Goal: Task Accomplishment & Management: Manage account settings

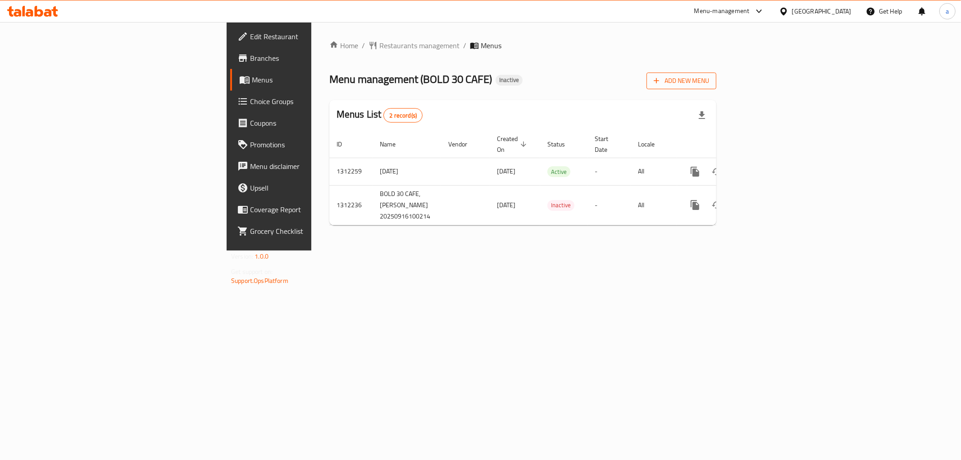
click at [709, 84] on span "Add New Menu" at bounding box center [681, 80] width 55 height 11
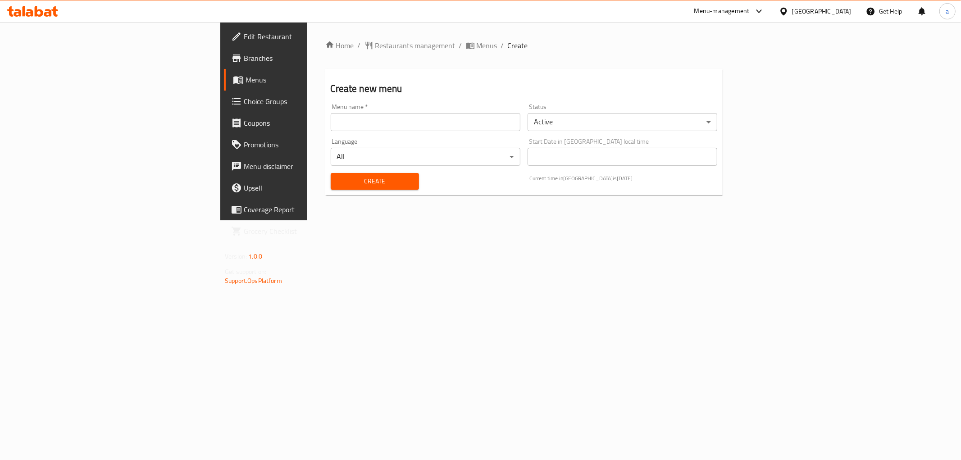
click at [331, 123] on input "text" at bounding box center [426, 122] width 190 height 18
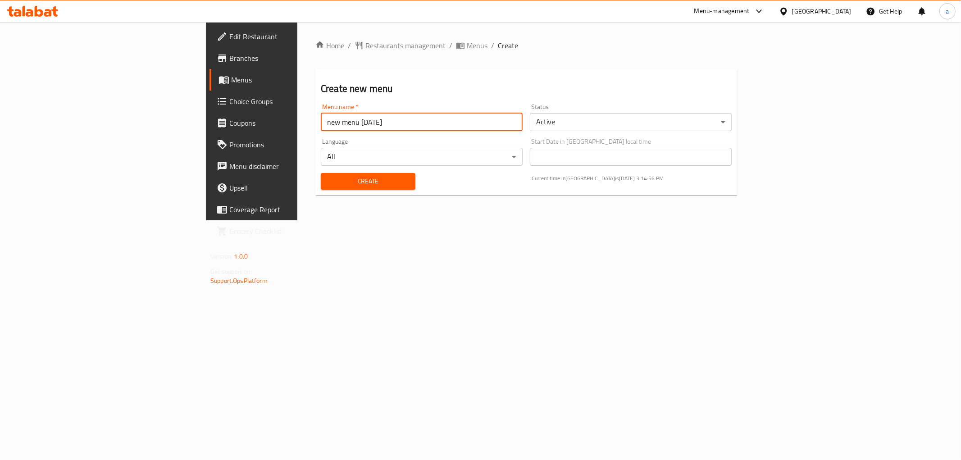
type input "new menu [DATE]"
click at [328, 176] on span "Create" at bounding box center [368, 181] width 80 height 11
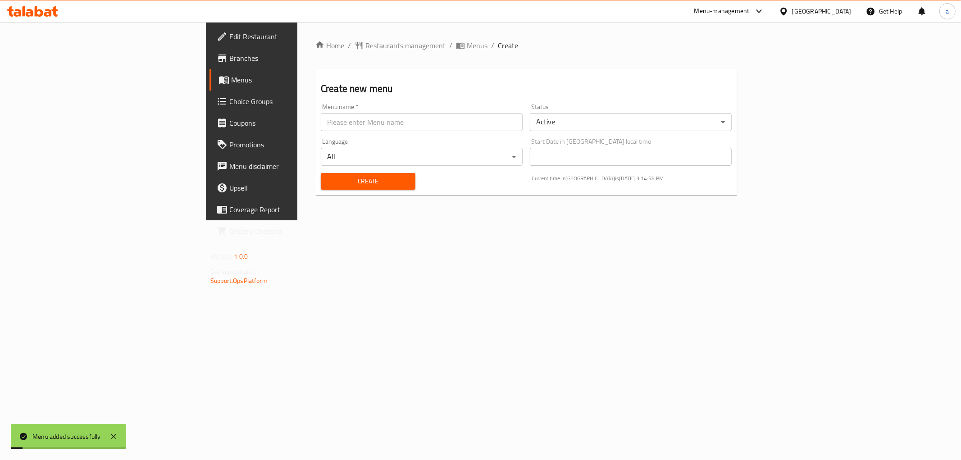
click at [231, 82] on span "Menus" at bounding box center [295, 79] width 128 height 11
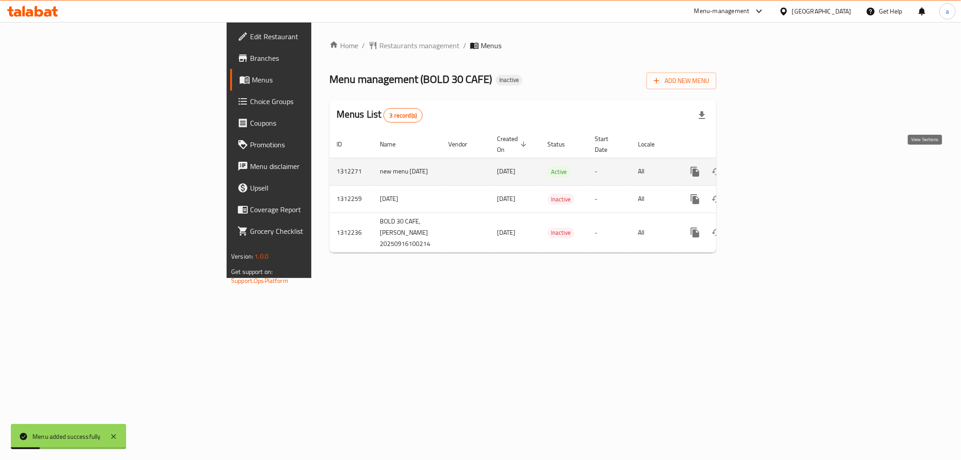
click at [766, 166] on icon "enhanced table" at bounding box center [760, 171] width 11 height 11
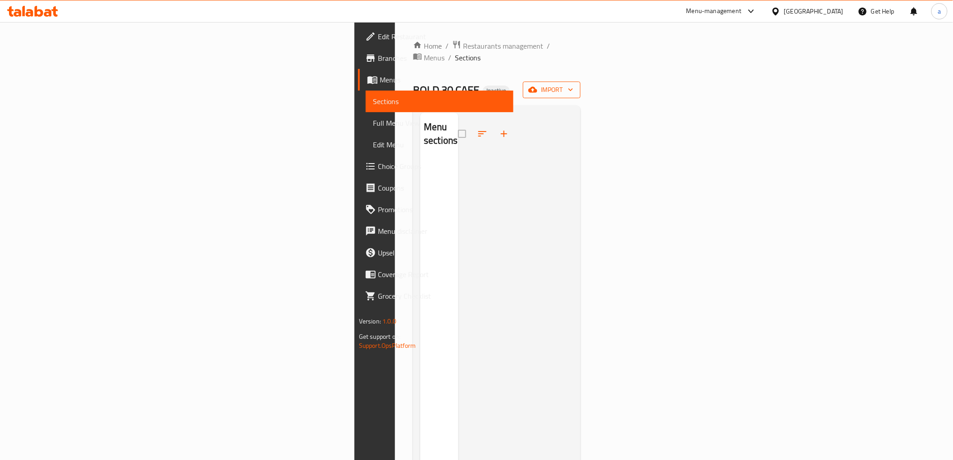
click at [538, 87] on icon "button" at bounding box center [533, 90] width 9 height 6
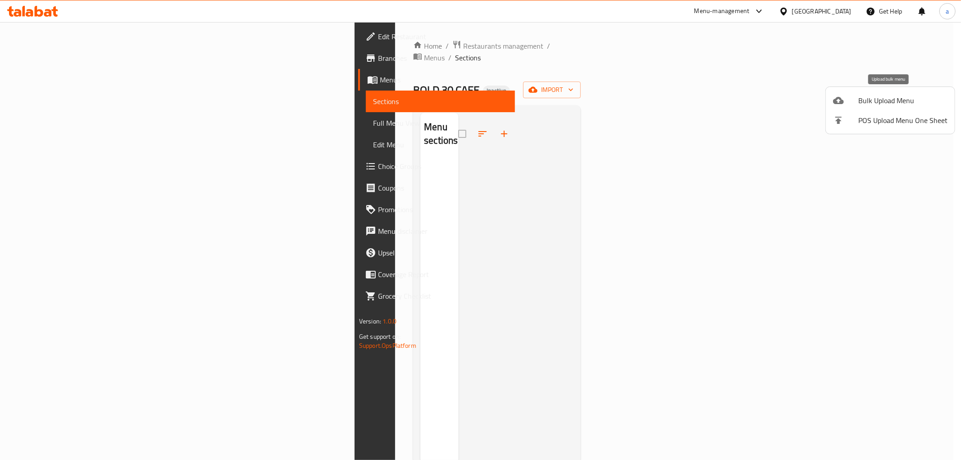
click at [866, 104] on span "Bulk Upload Menu" at bounding box center [902, 100] width 89 height 11
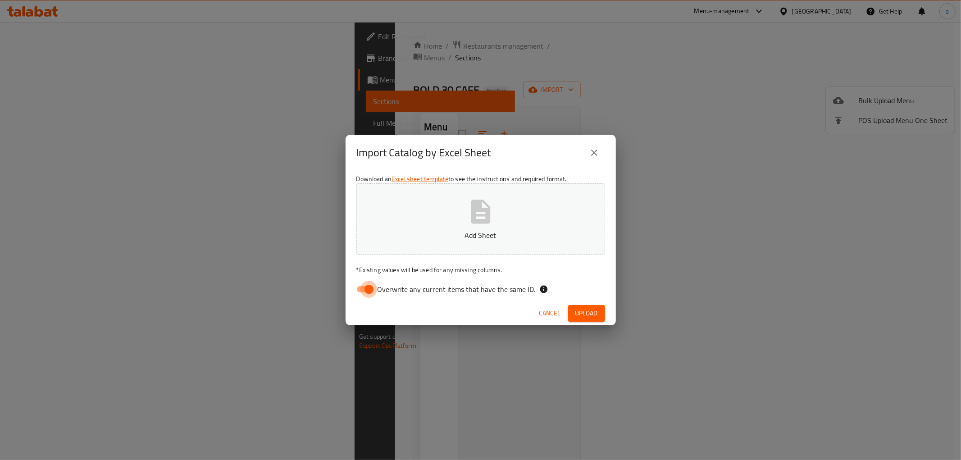
click at [368, 294] on input "Overwrite any current items that have the same ID." at bounding box center [368, 289] width 51 height 17
checkbox input "false"
click at [483, 224] on icon "button" at bounding box center [480, 211] width 29 height 29
click at [587, 310] on span "Upload" at bounding box center [586, 313] width 23 height 11
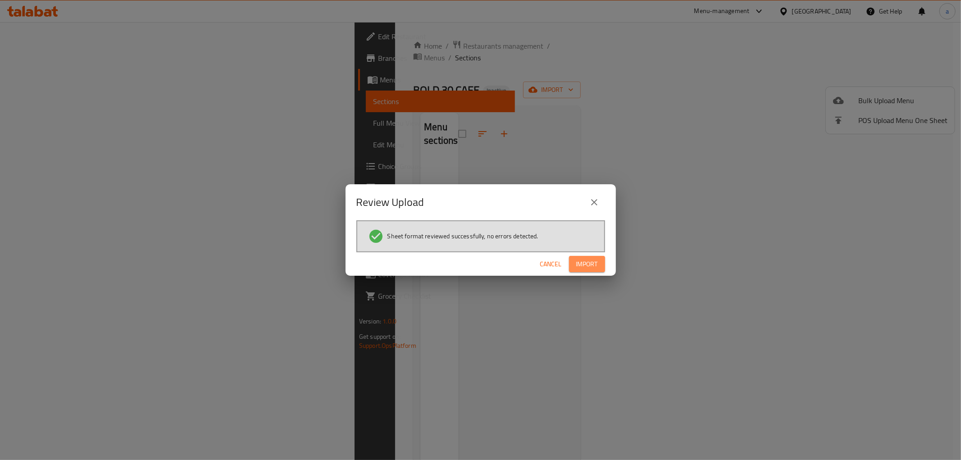
click at [584, 259] on span "Import" at bounding box center [587, 264] width 22 height 11
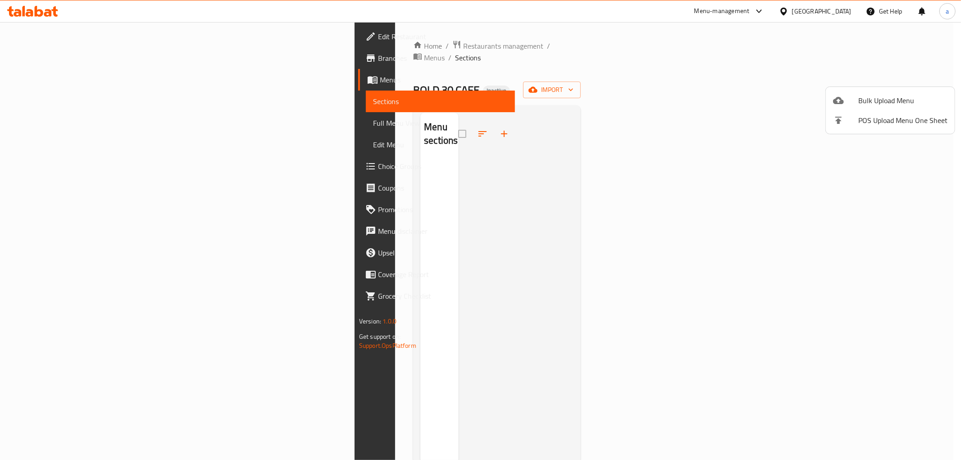
click at [679, 102] on div at bounding box center [480, 230] width 961 height 460
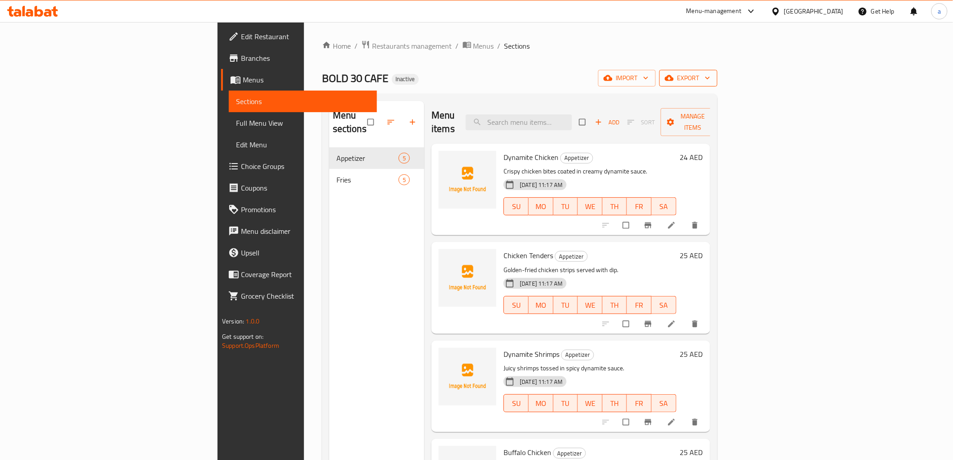
click at [711, 76] on span "export" at bounding box center [689, 78] width 44 height 11
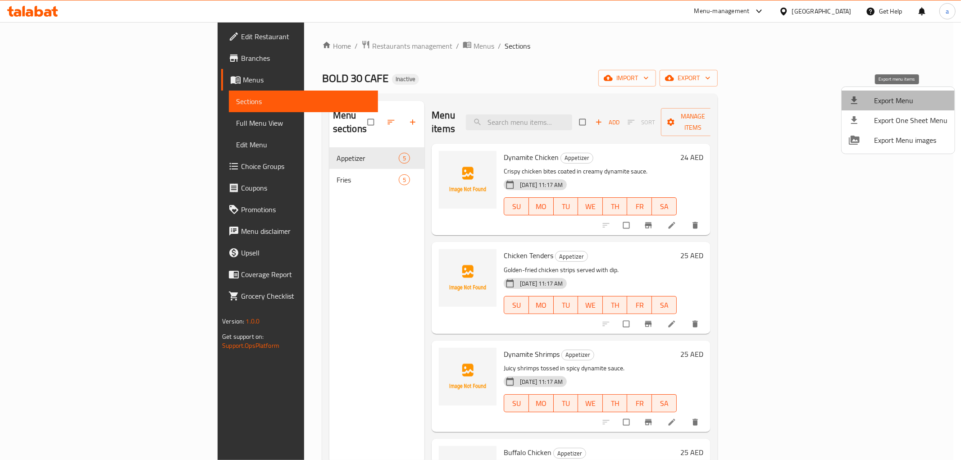
click at [902, 101] on span "Export Menu" at bounding box center [910, 100] width 73 height 11
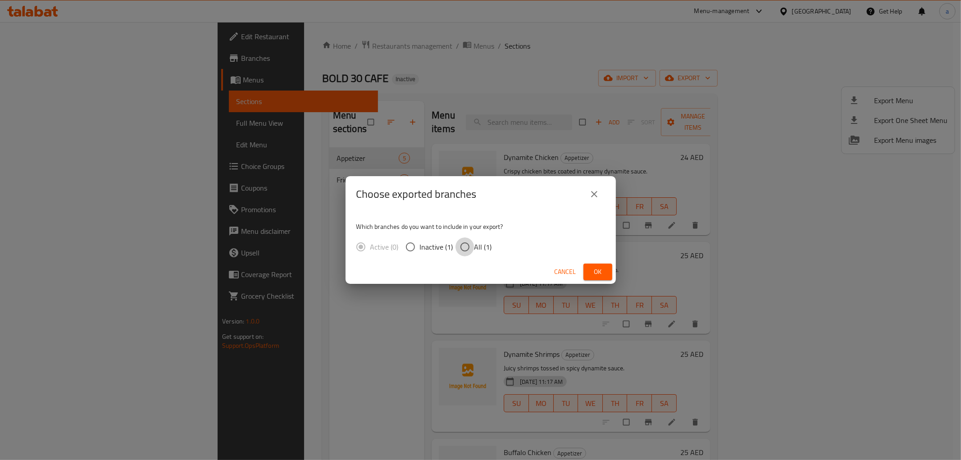
click at [472, 247] on input "All (1)" at bounding box center [465, 246] width 19 height 19
radio input "true"
click at [593, 273] on span "Ok" at bounding box center [598, 271] width 14 height 11
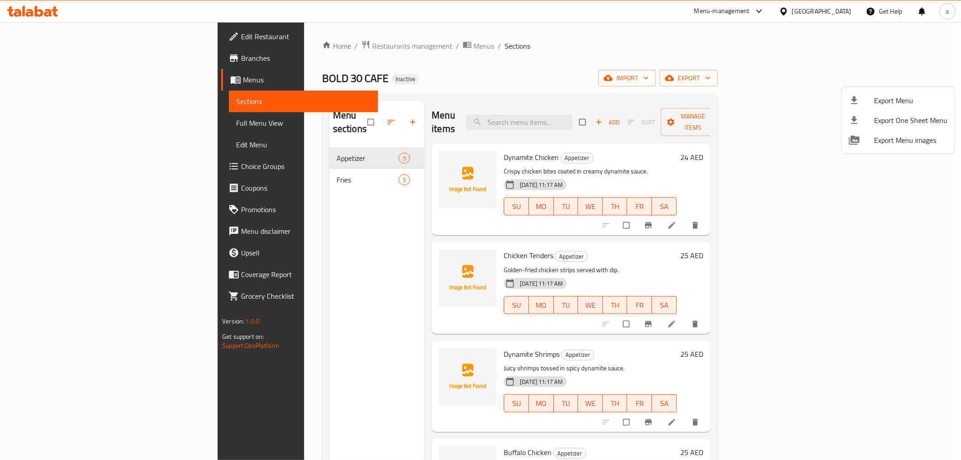
click at [46, 121] on div at bounding box center [480, 230] width 961 height 460
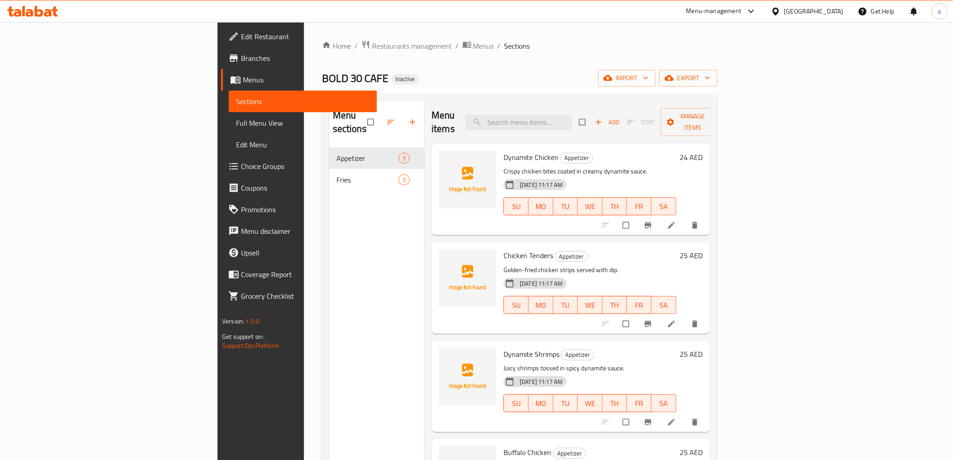
click at [236, 123] on span "Full Menu View" at bounding box center [302, 123] width 133 height 11
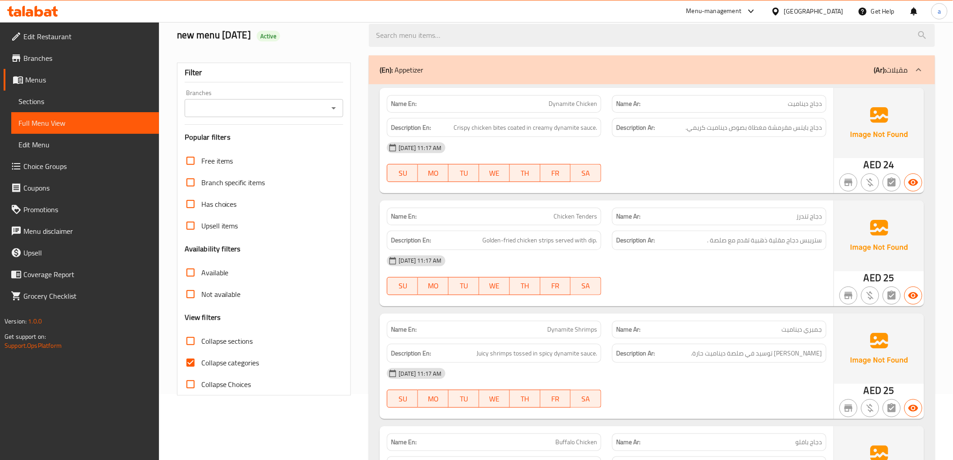
scroll to position [200, 0]
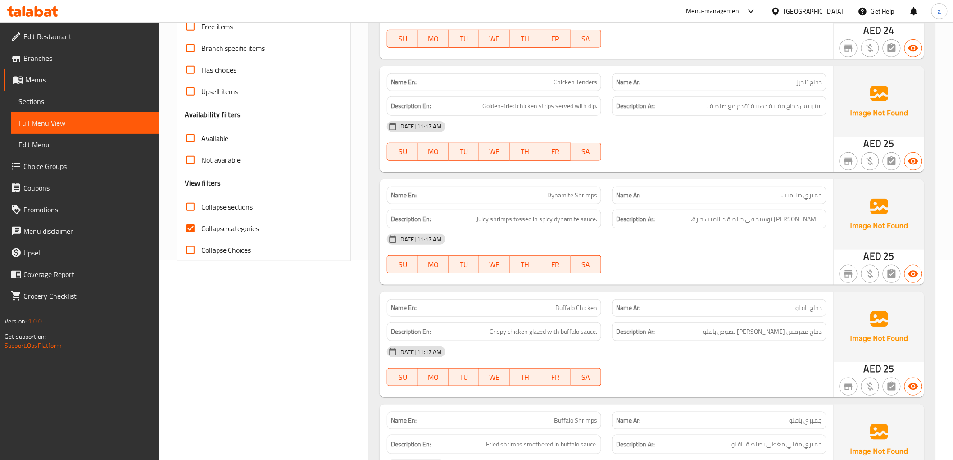
click at [192, 232] on input "Collapse categories" at bounding box center [191, 229] width 22 height 22
checkbox input "false"
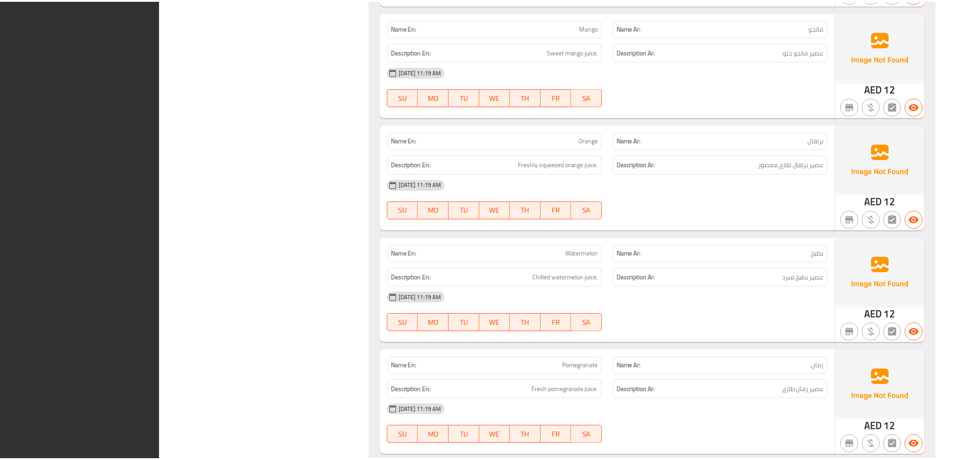
scroll to position [11584, 0]
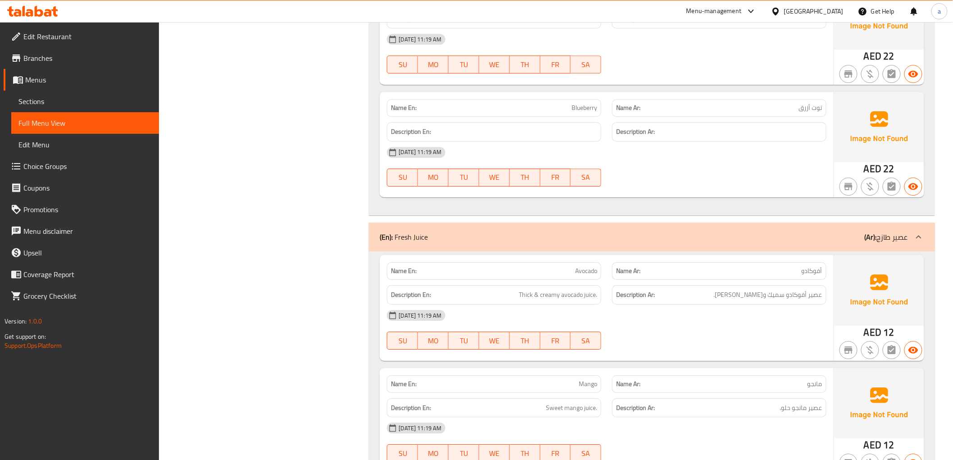
click at [94, 104] on span "Sections" at bounding box center [84, 101] width 133 height 11
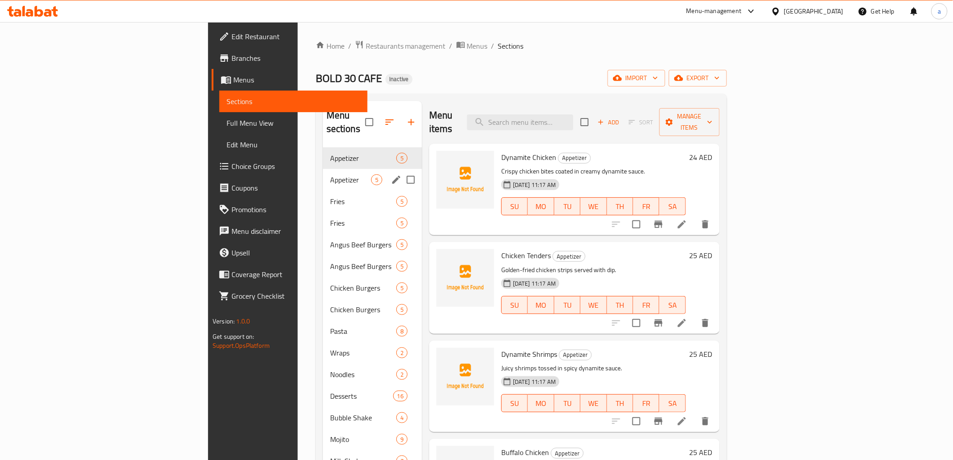
click at [330, 174] on span "Appetizer" at bounding box center [350, 179] width 41 height 11
click at [323, 147] on div "Appetizer 5" at bounding box center [372, 158] width 99 height 22
click at [330, 174] on span "Appetizer" at bounding box center [350, 179] width 41 height 11
click at [330, 153] on span "Appetizer" at bounding box center [350, 158] width 41 height 11
click at [323, 154] on div "Appetizer 5" at bounding box center [372, 158] width 99 height 22
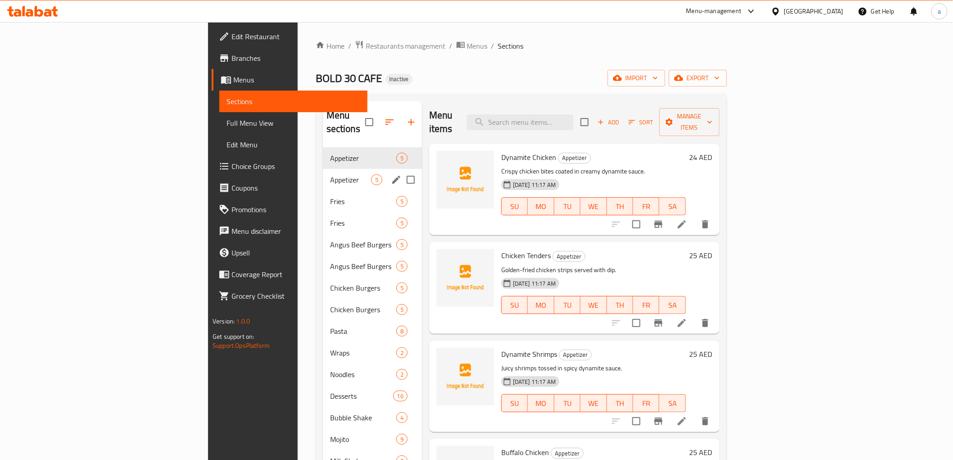
click at [330, 174] on span "Appetizer" at bounding box center [350, 179] width 41 height 11
click at [330, 153] on span "Appetizer" at bounding box center [350, 158] width 41 height 11
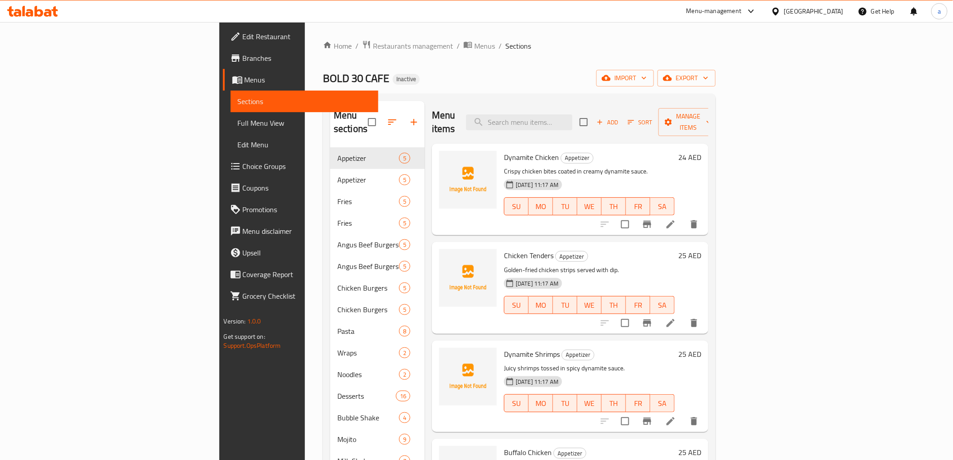
click at [188, 20] on div "Menu-management United Arab Emirates Get Help a" at bounding box center [476, 11] width 953 height 22
click at [363, 116] on input "checkbox" at bounding box center [372, 122] width 19 height 19
checkbox input "true"
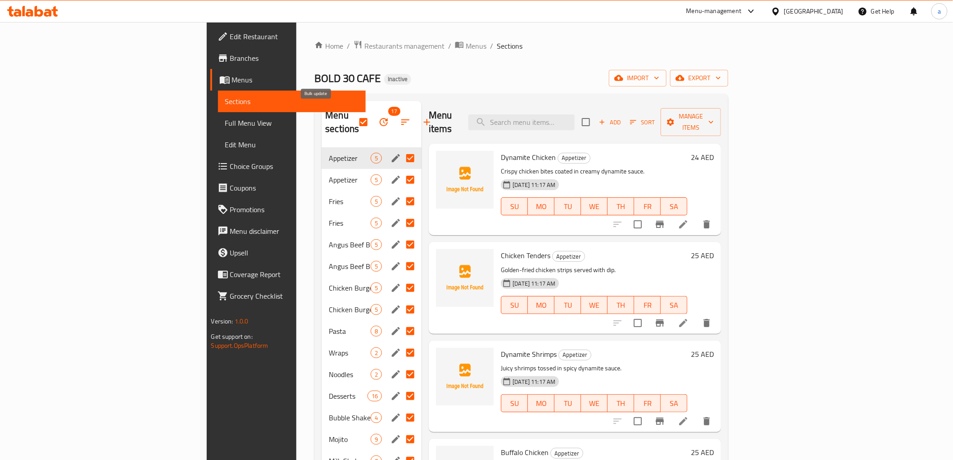
click at [380, 118] on icon "button" at bounding box center [384, 122] width 8 height 8
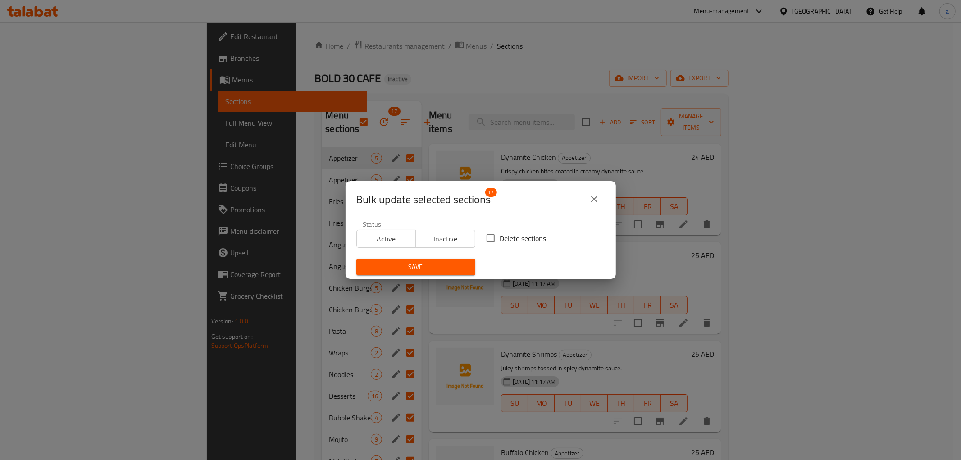
click at [483, 238] on input "Delete sections" at bounding box center [490, 238] width 19 height 19
checkbox input "true"
click at [434, 269] on span "Save" at bounding box center [416, 266] width 105 height 11
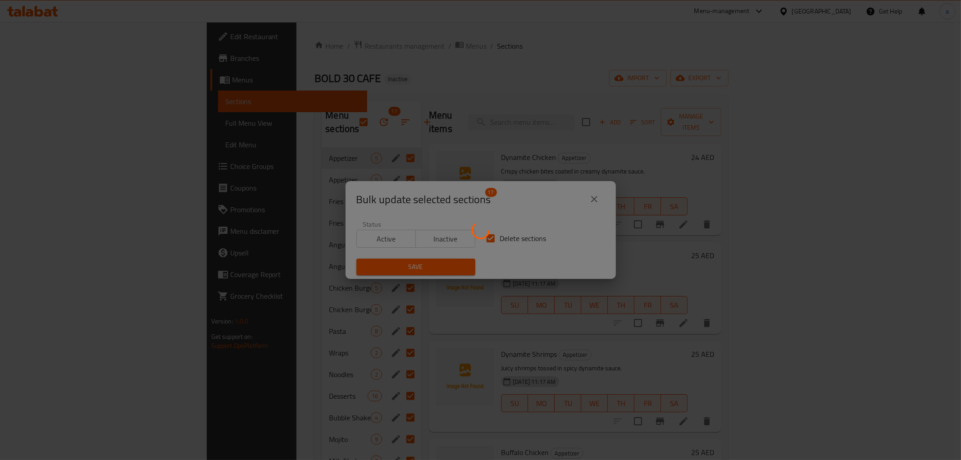
checkbox input "false"
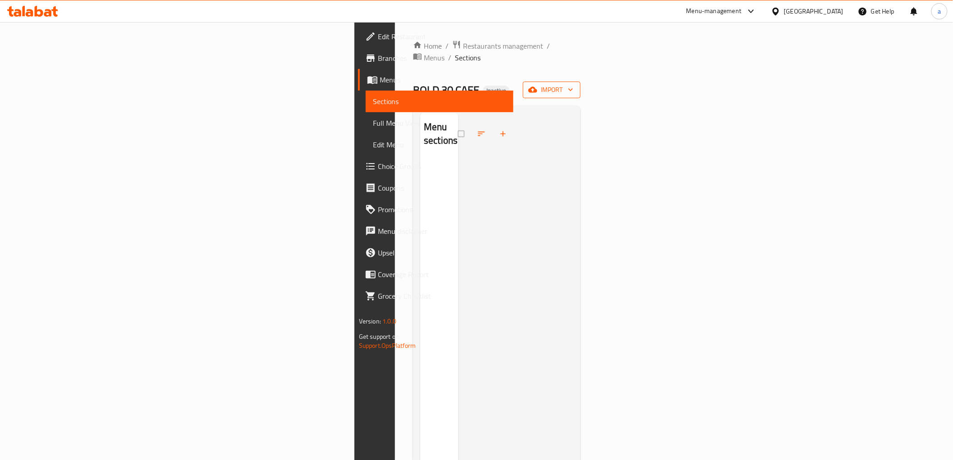
click at [574, 84] on span "import" at bounding box center [551, 89] width 43 height 11
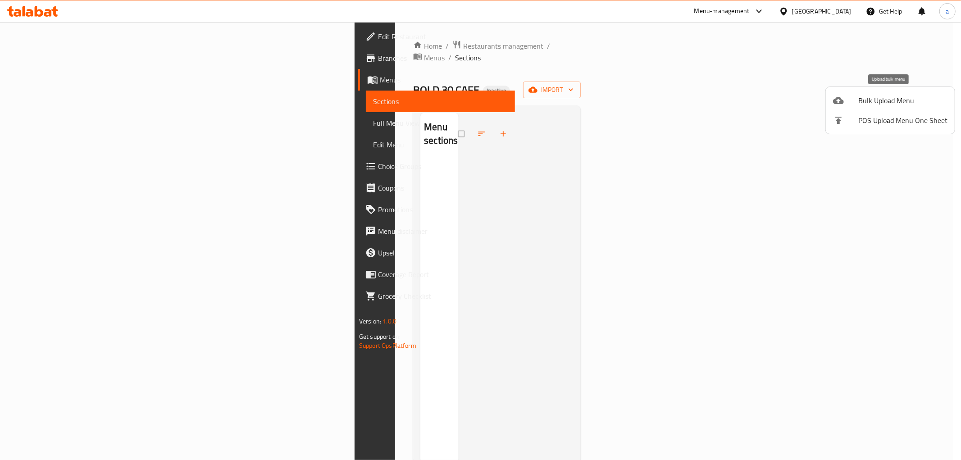
click at [854, 97] on div at bounding box center [845, 100] width 25 height 11
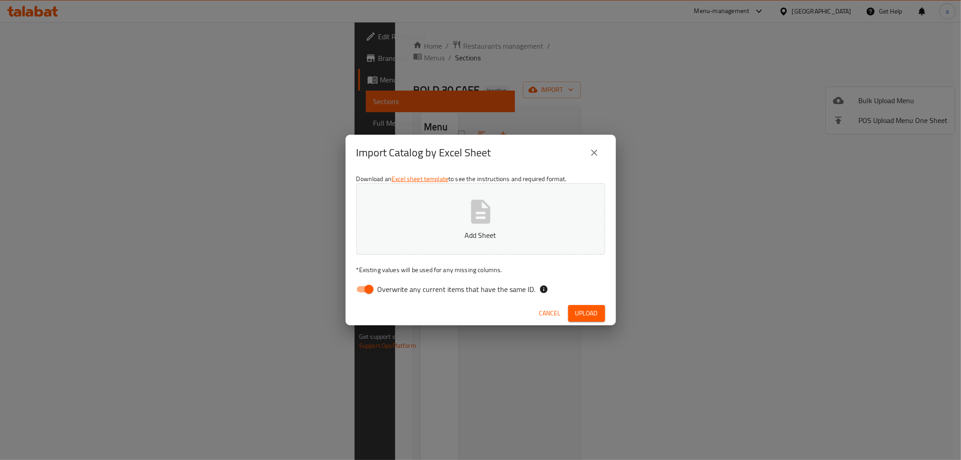
click at [367, 286] on input "Overwrite any current items that have the same ID." at bounding box center [368, 289] width 51 height 17
checkbox input "false"
click at [479, 218] on icon "button" at bounding box center [480, 211] width 29 height 29
click at [587, 310] on span "Upload" at bounding box center [586, 313] width 23 height 11
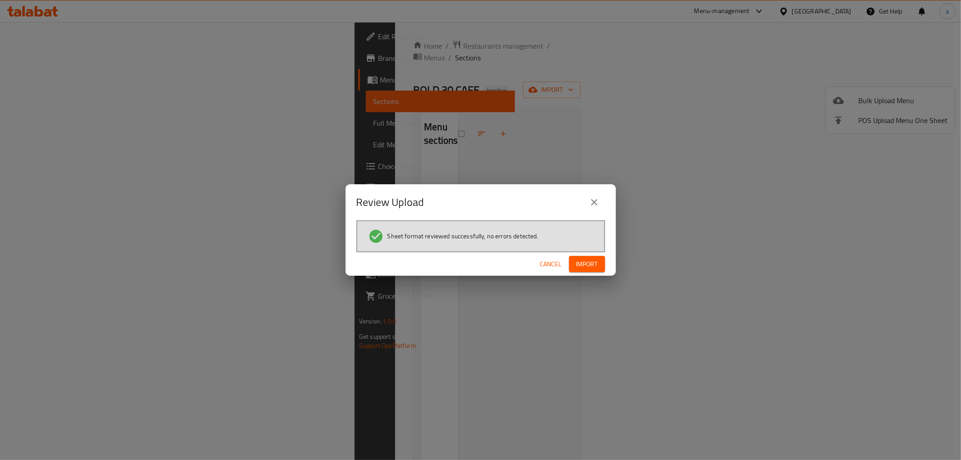
click at [601, 260] on button "Import" at bounding box center [587, 264] width 36 height 17
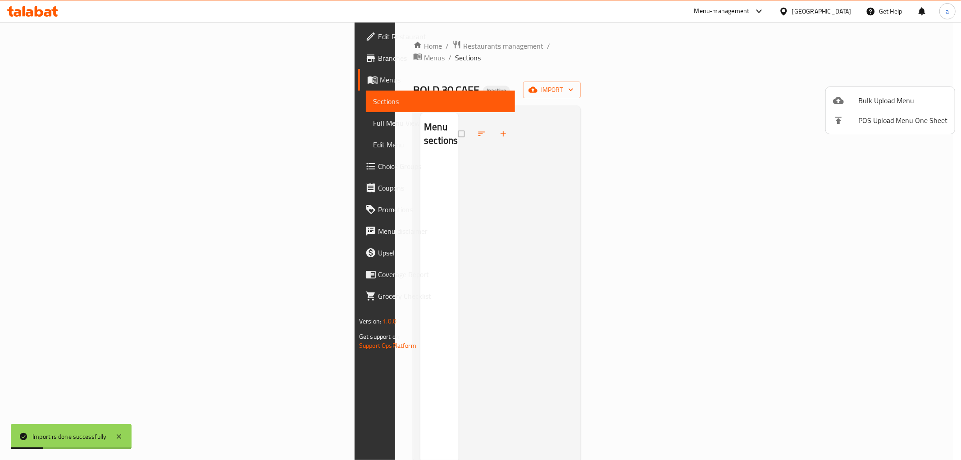
click at [65, 124] on div at bounding box center [480, 230] width 961 height 460
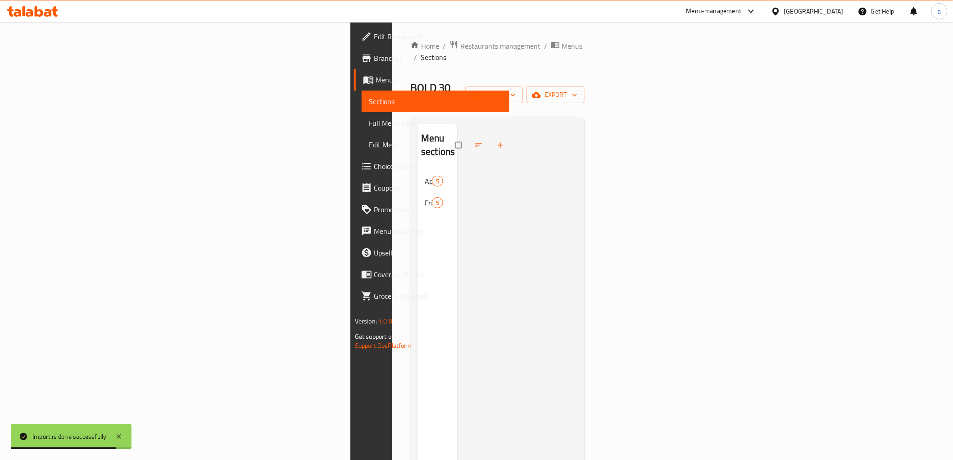
click at [369, 119] on span "Full Menu View" at bounding box center [435, 123] width 133 height 11
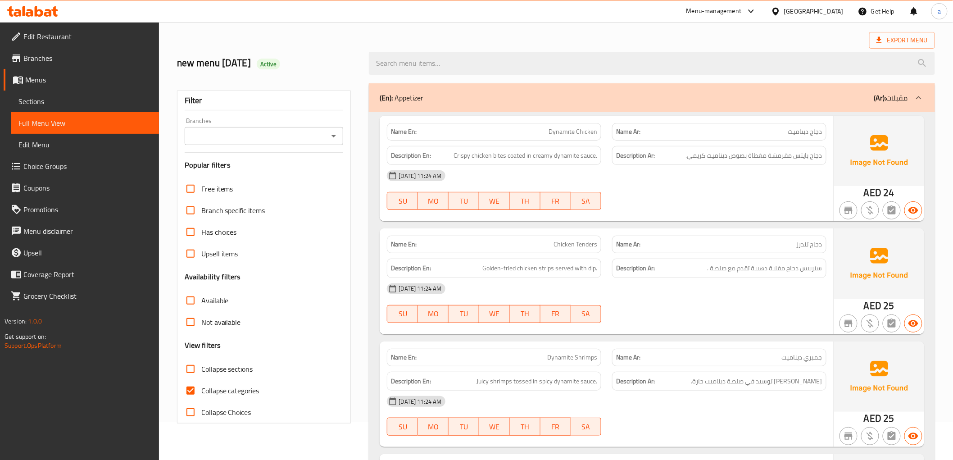
scroll to position [200, 0]
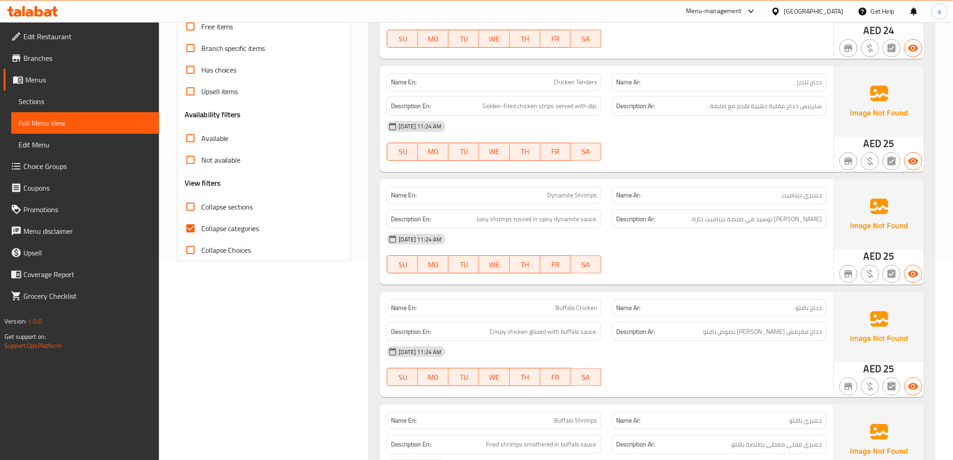
click at [195, 227] on input "Collapse categories" at bounding box center [191, 229] width 22 height 22
checkbox input "false"
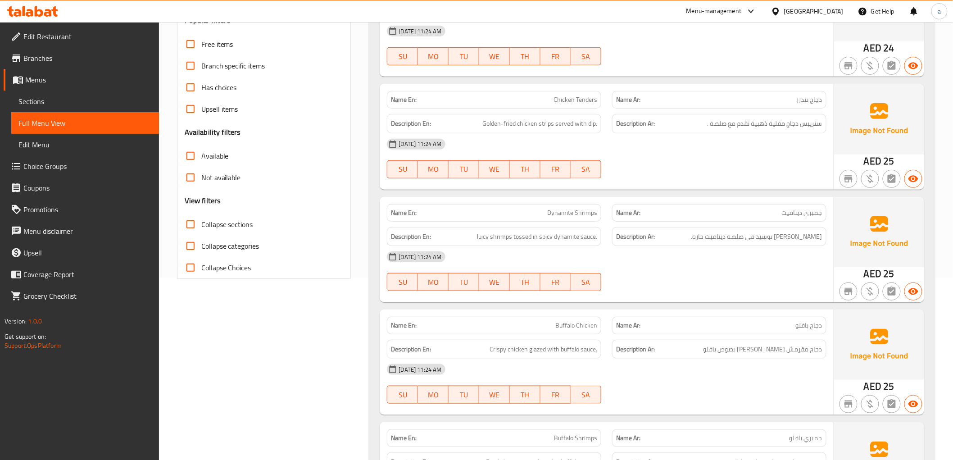
scroll to position [50, 0]
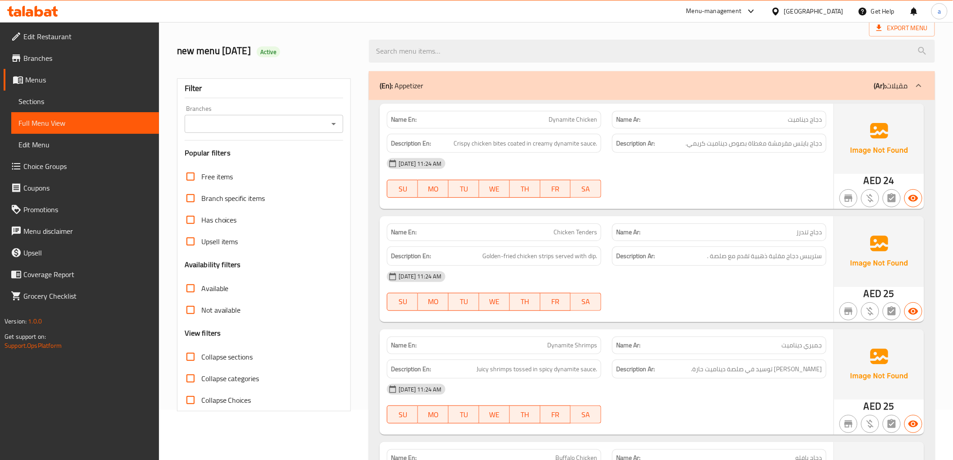
click at [42, 93] on link "Sections" at bounding box center [85, 102] width 148 height 22
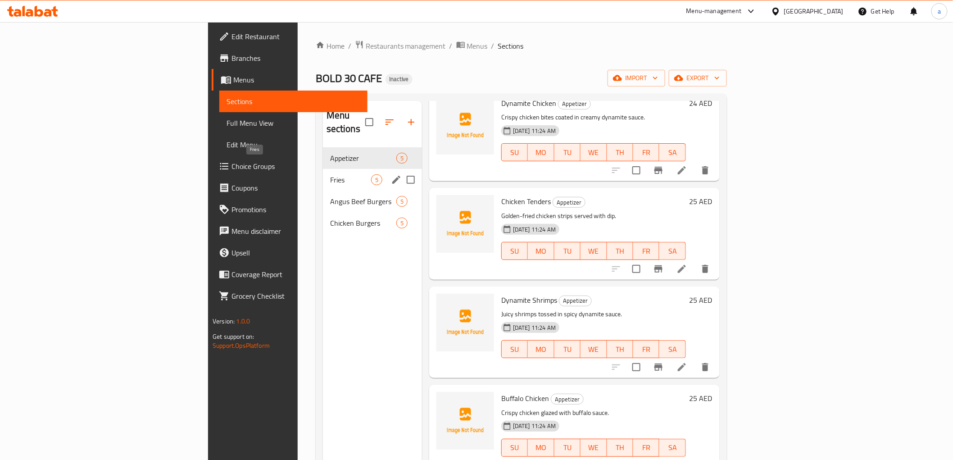
click at [330, 174] on span "Fries" at bounding box center [350, 179] width 41 height 11
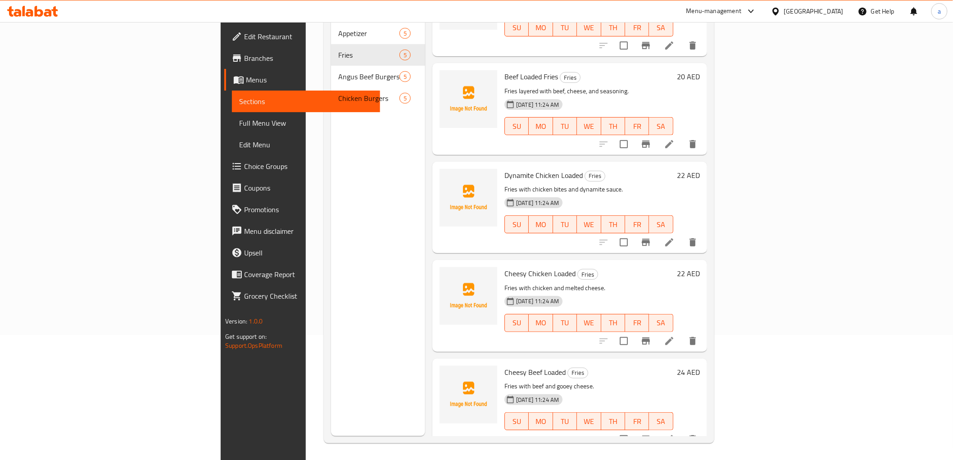
scroll to position [126, 0]
click at [244, 39] on span "Edit Restaurant" at bounding box center [308, 36] width 128 height 11
